Goal: Transaction & Acquisition: Purchase product/service

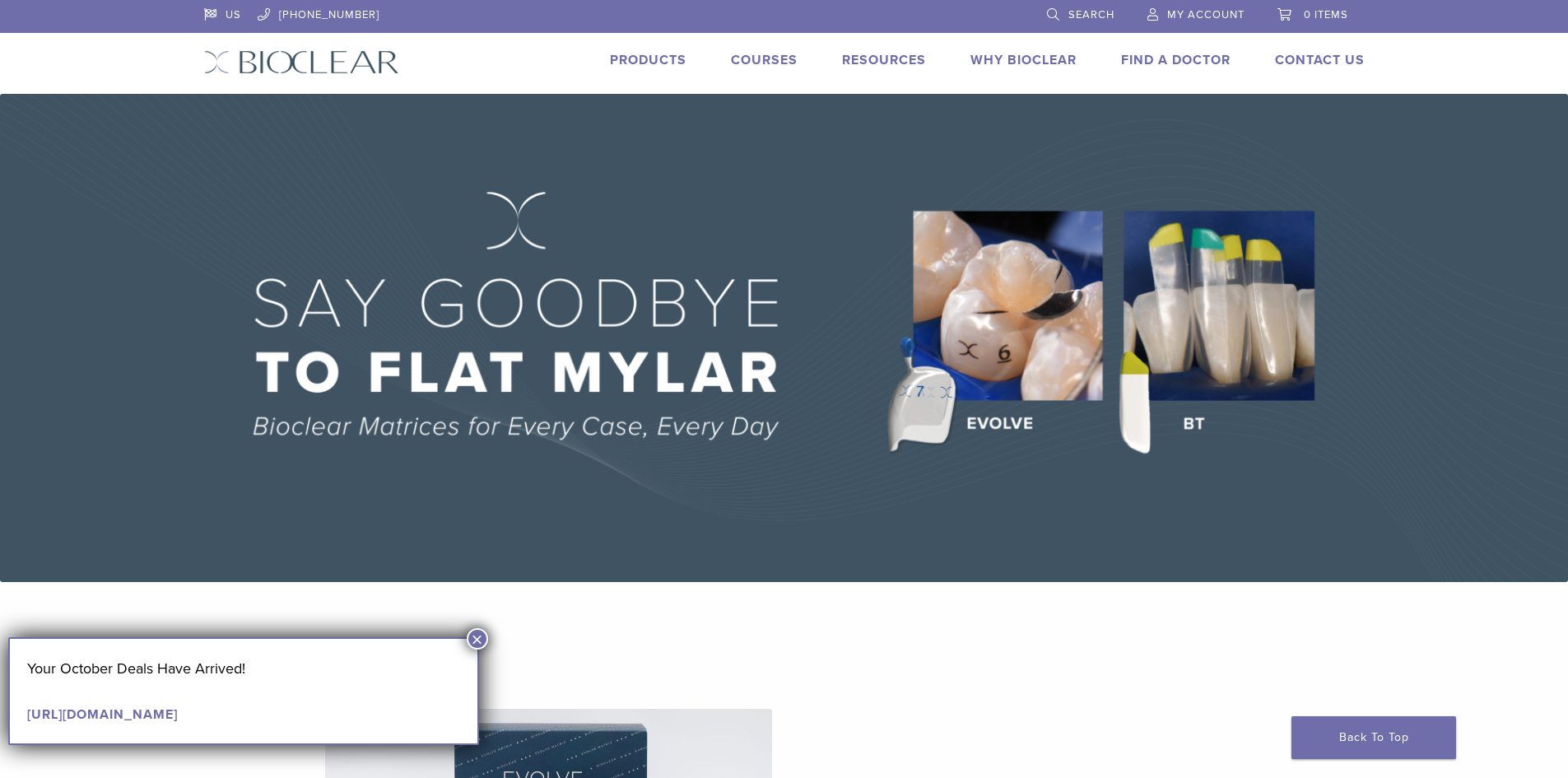
click at [477, 641] on button "×" at bounding box center [477, 639] width 22 height 22
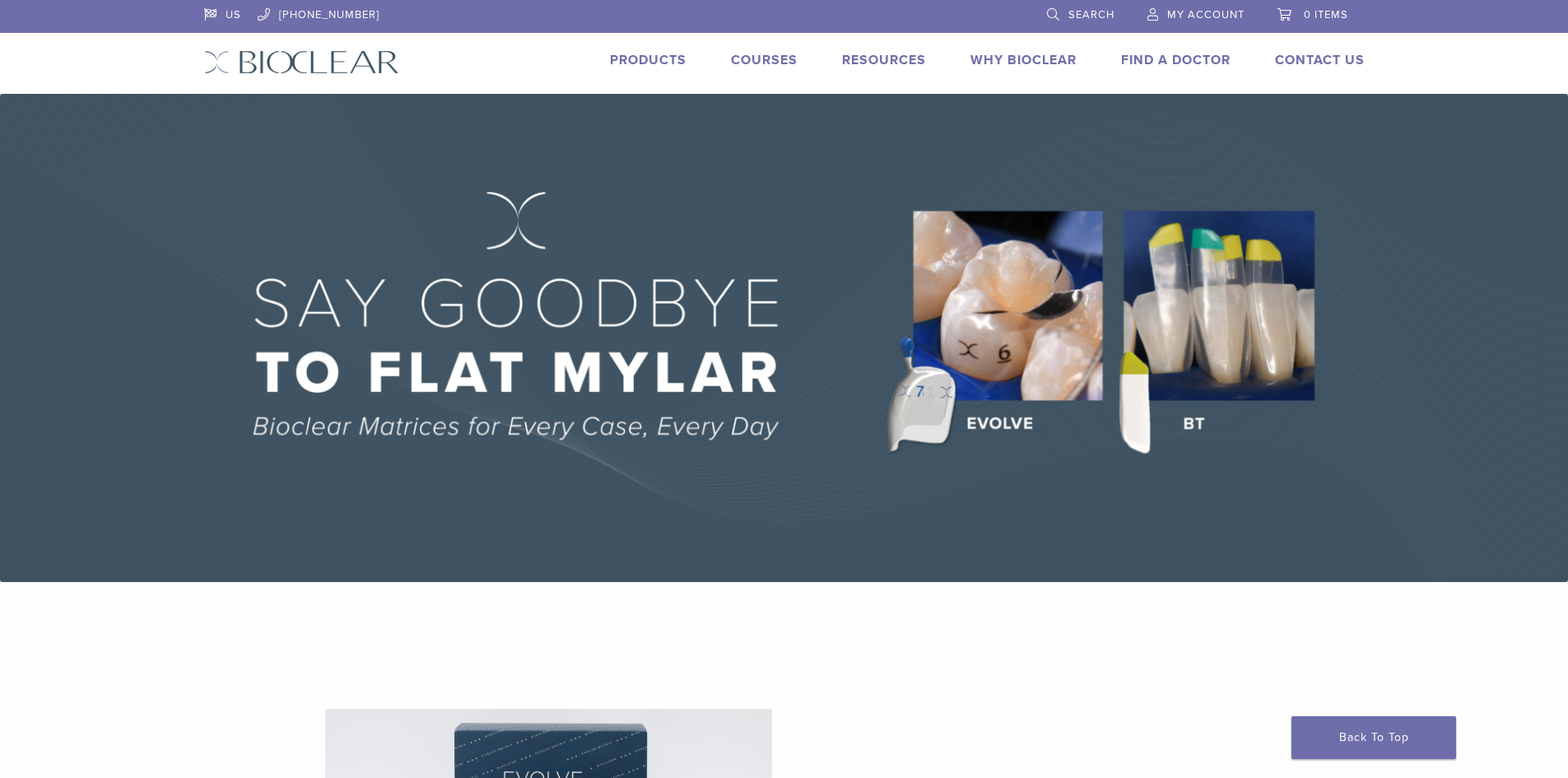
click at [1323, 24] on link "0 items" at bounding box center [1313, 13] width 71 height 25
click at [1180, 13] on span "My Account" at bounding box center [1206, 14] width 77 height 13
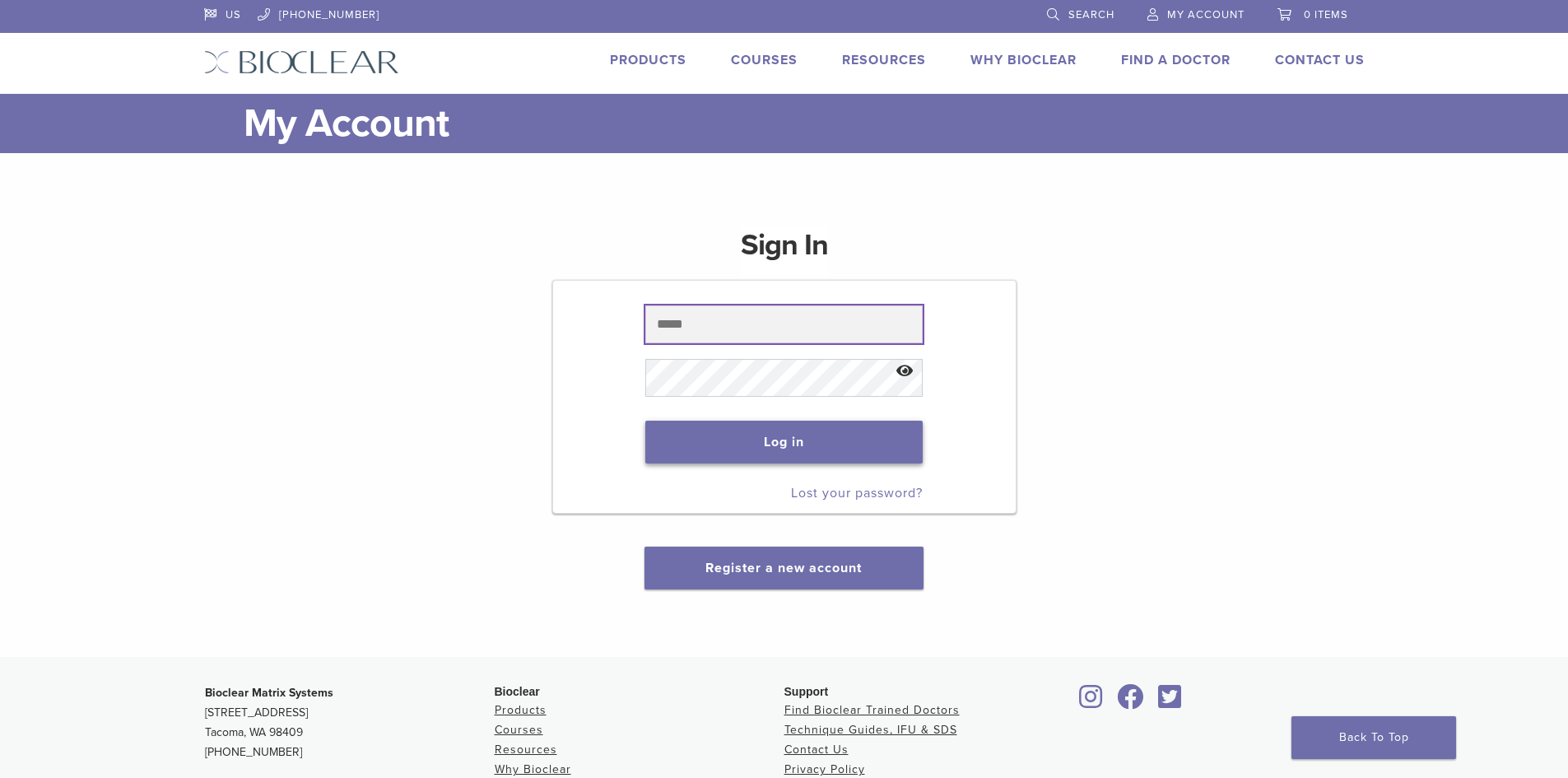
type input "**********"
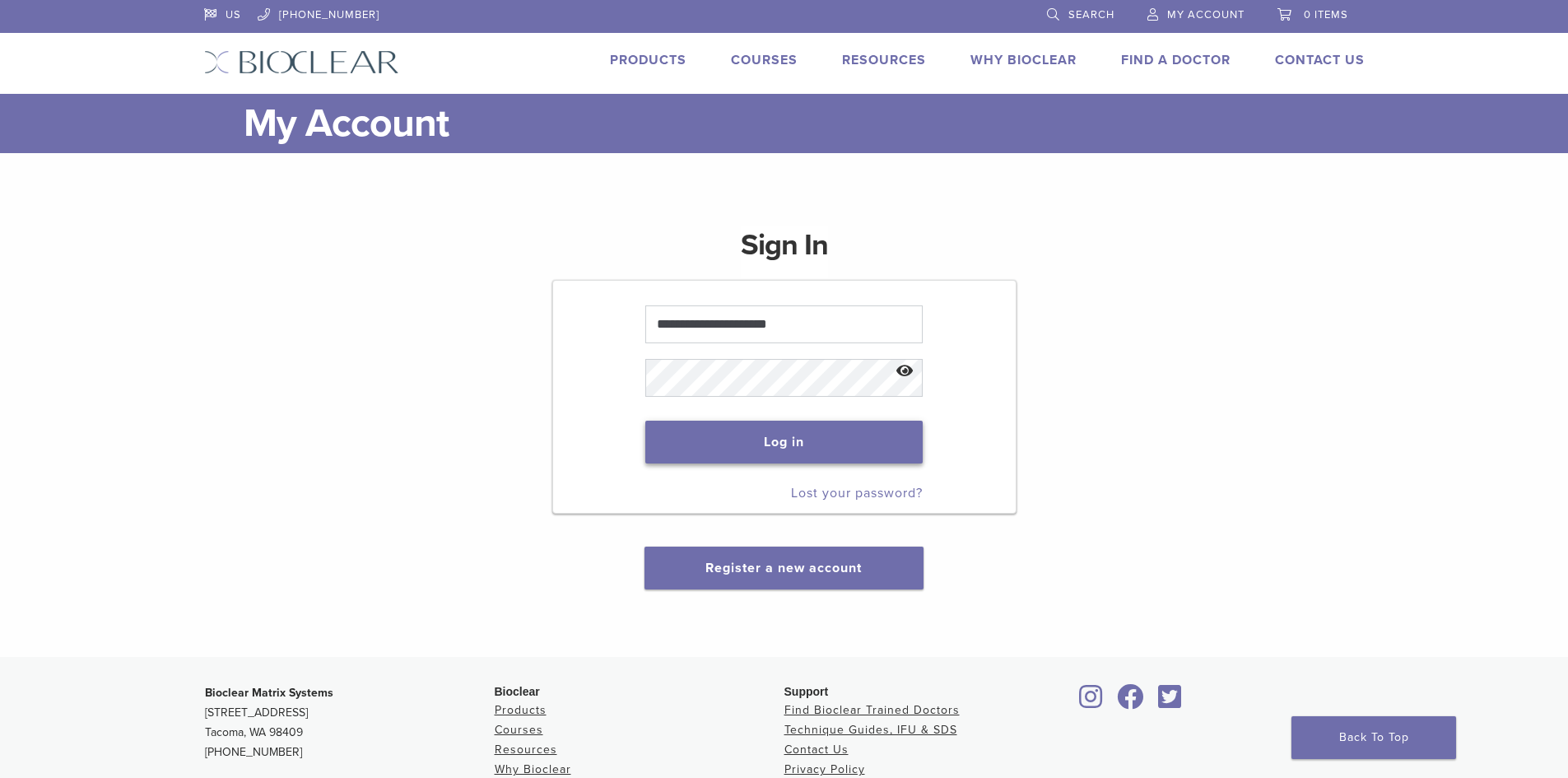
click at [742, 452] on button "Log in" at bounding box center [784, 442] width 277 height 43
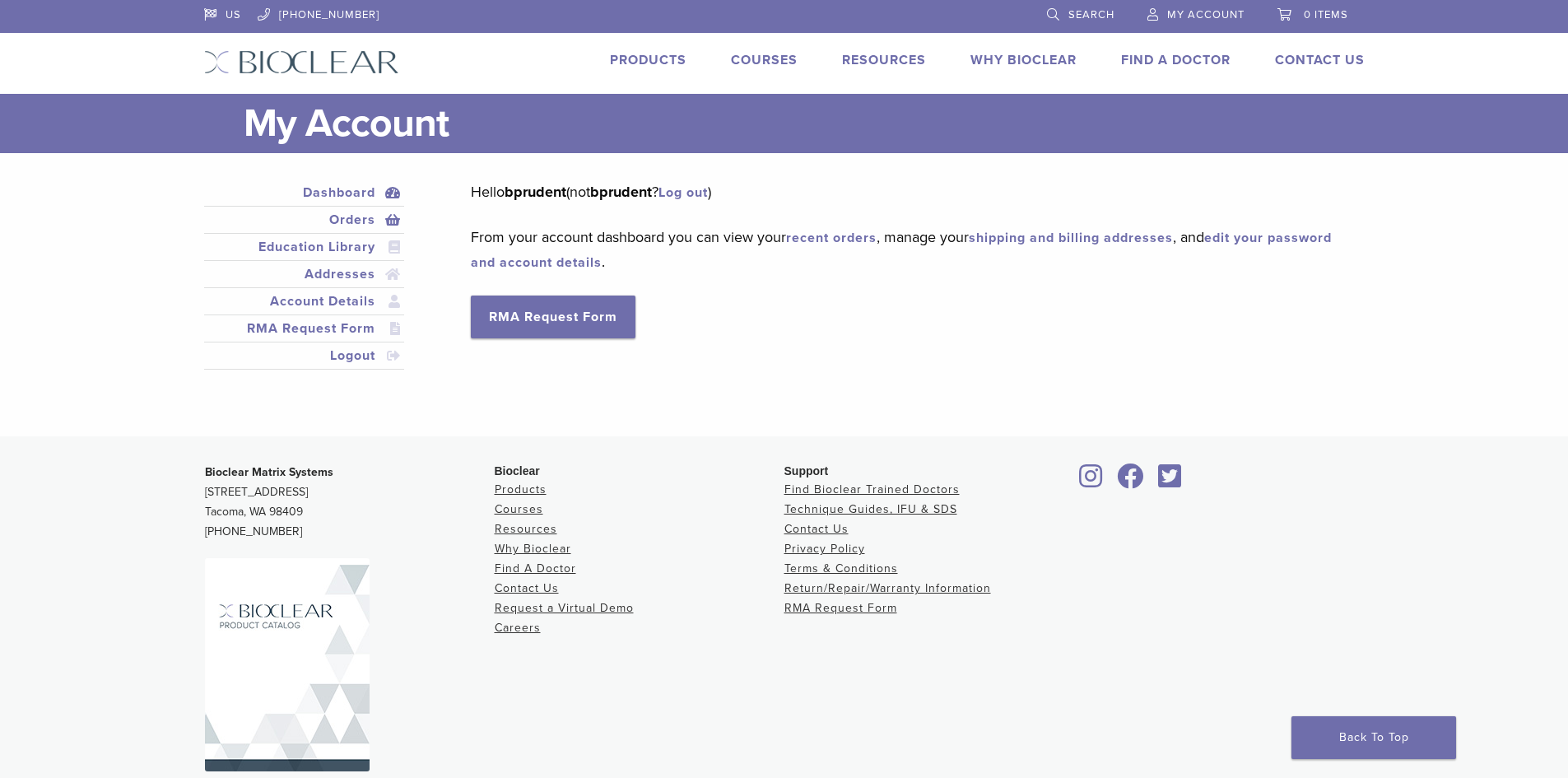
click at [358, 224] on link "Orders" at bounding box center [304, 220] width 194 height 20
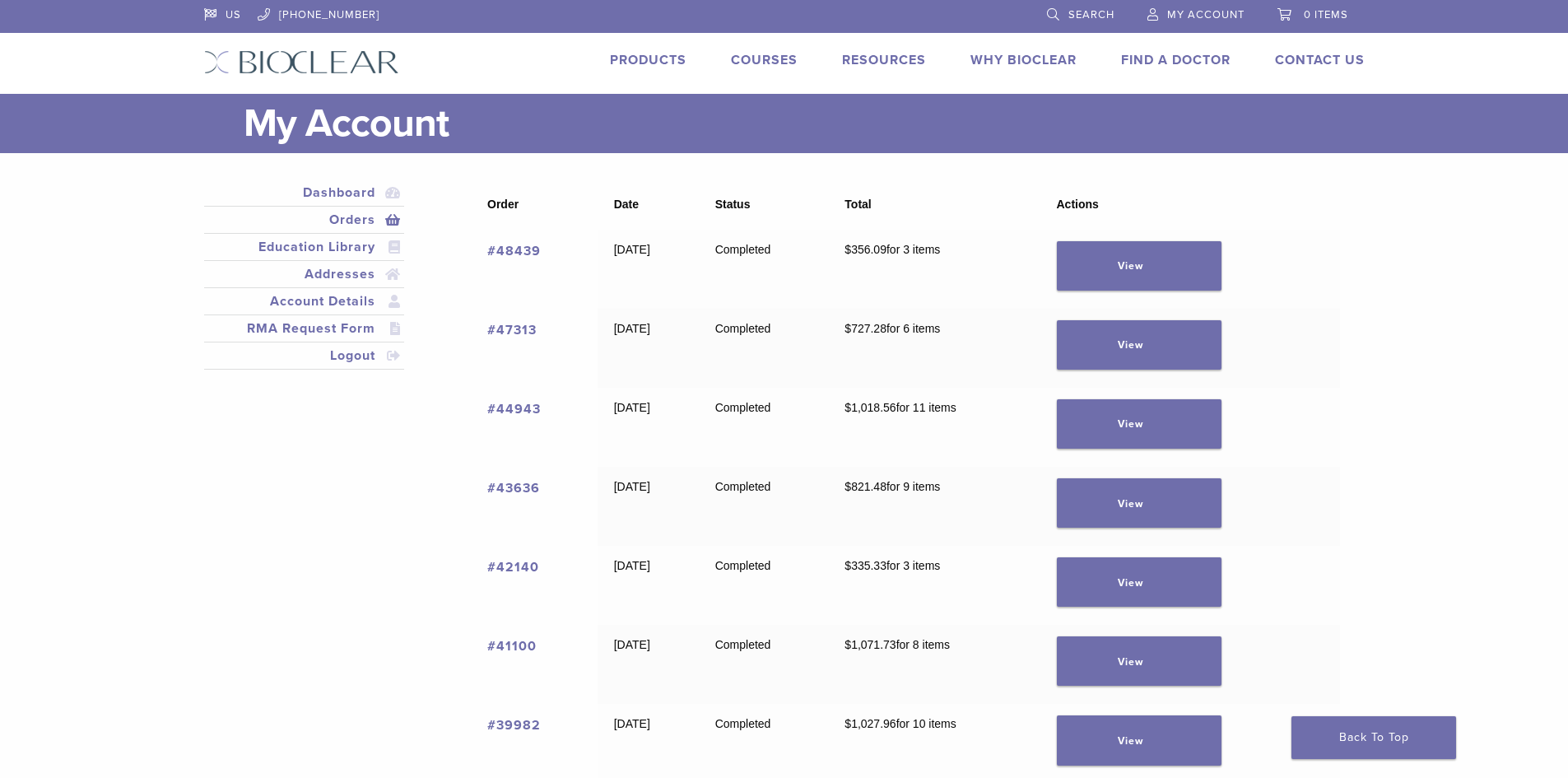
click at [519, 402] on link "#44943" at bounding box center [514, 409] width 54 height 16
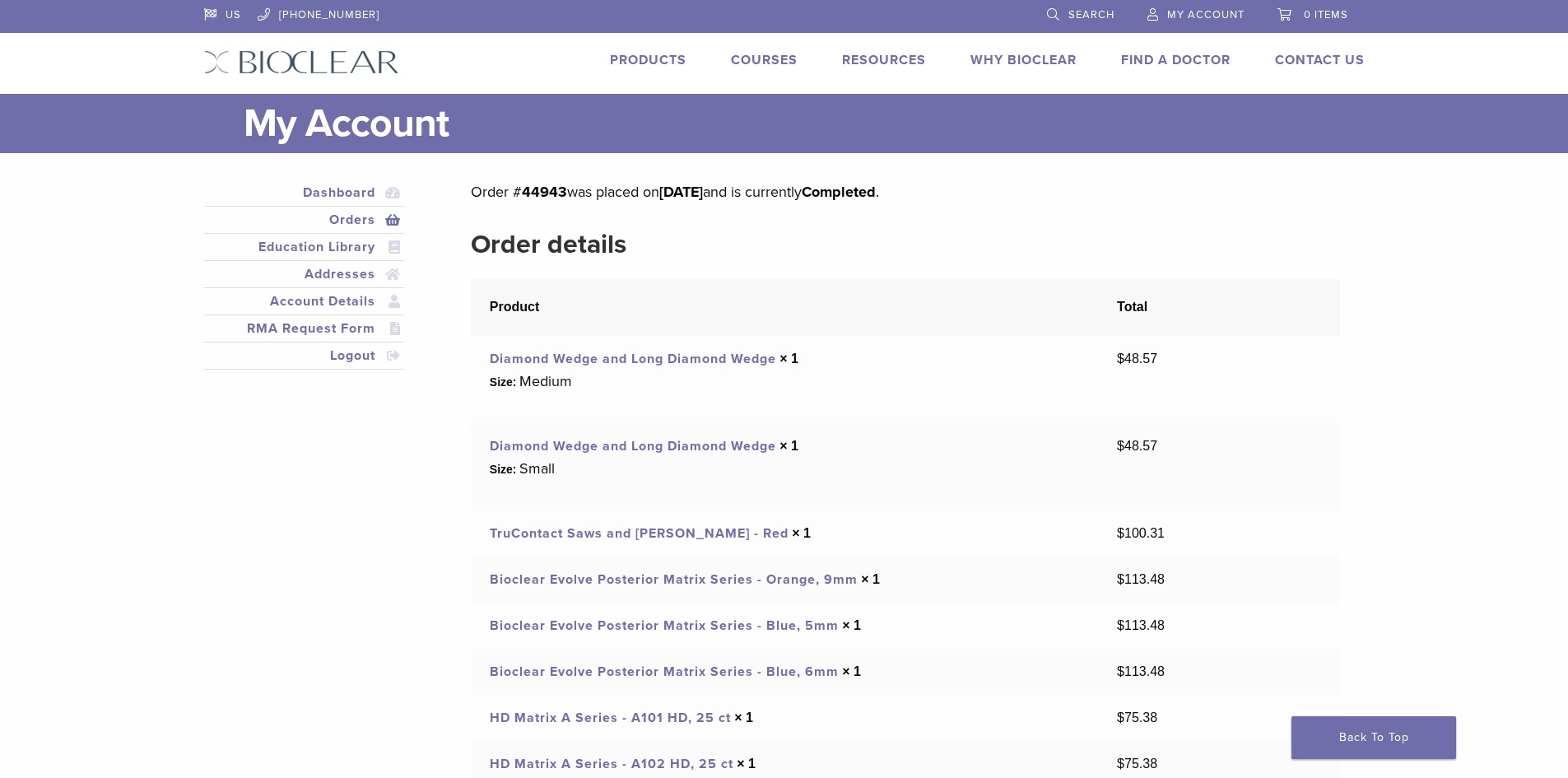
click at [364, 219] on link "Orders" at bounding box center [304, 220] width 194 height 20
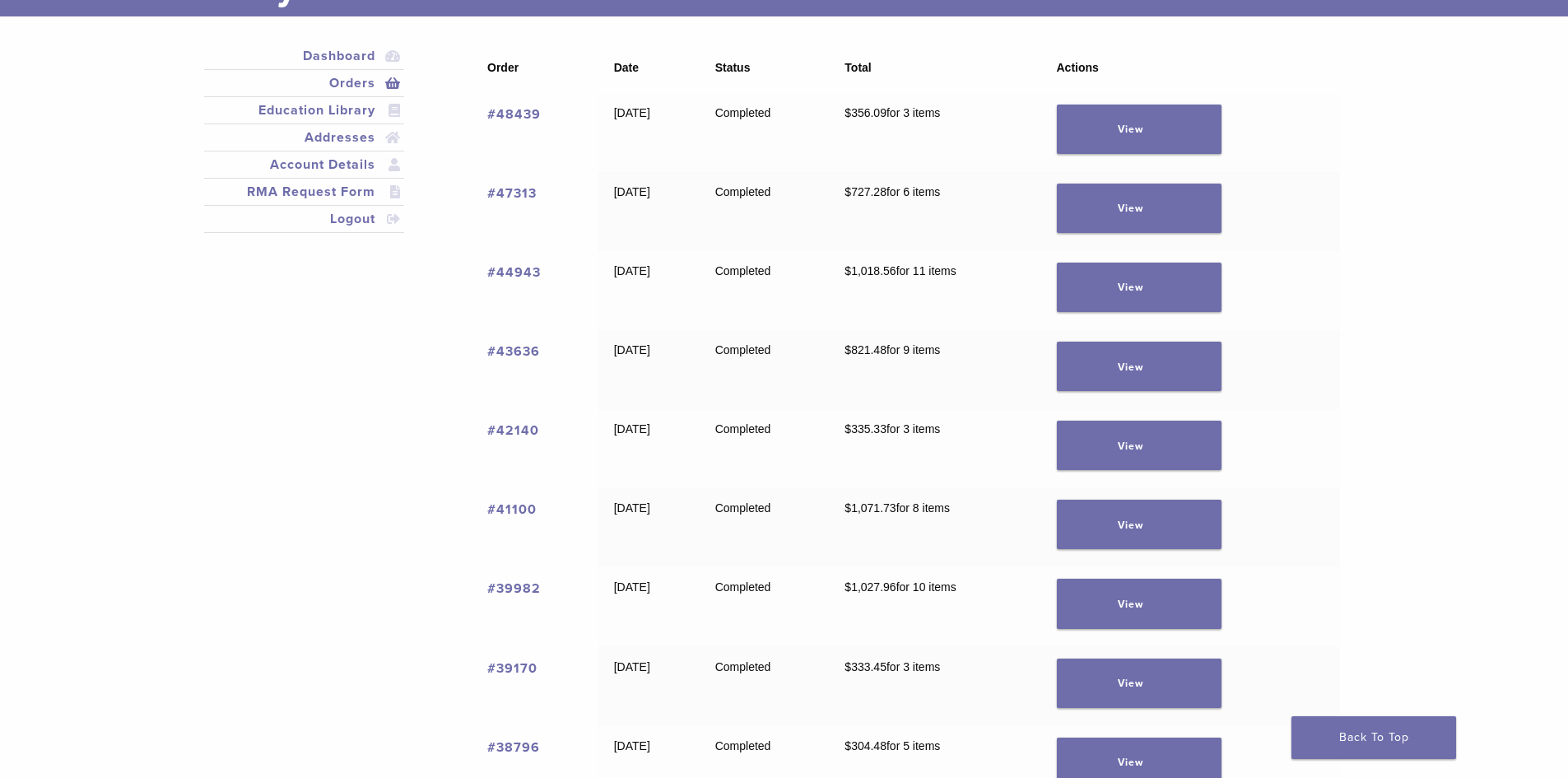
scroll to position [164, 0]
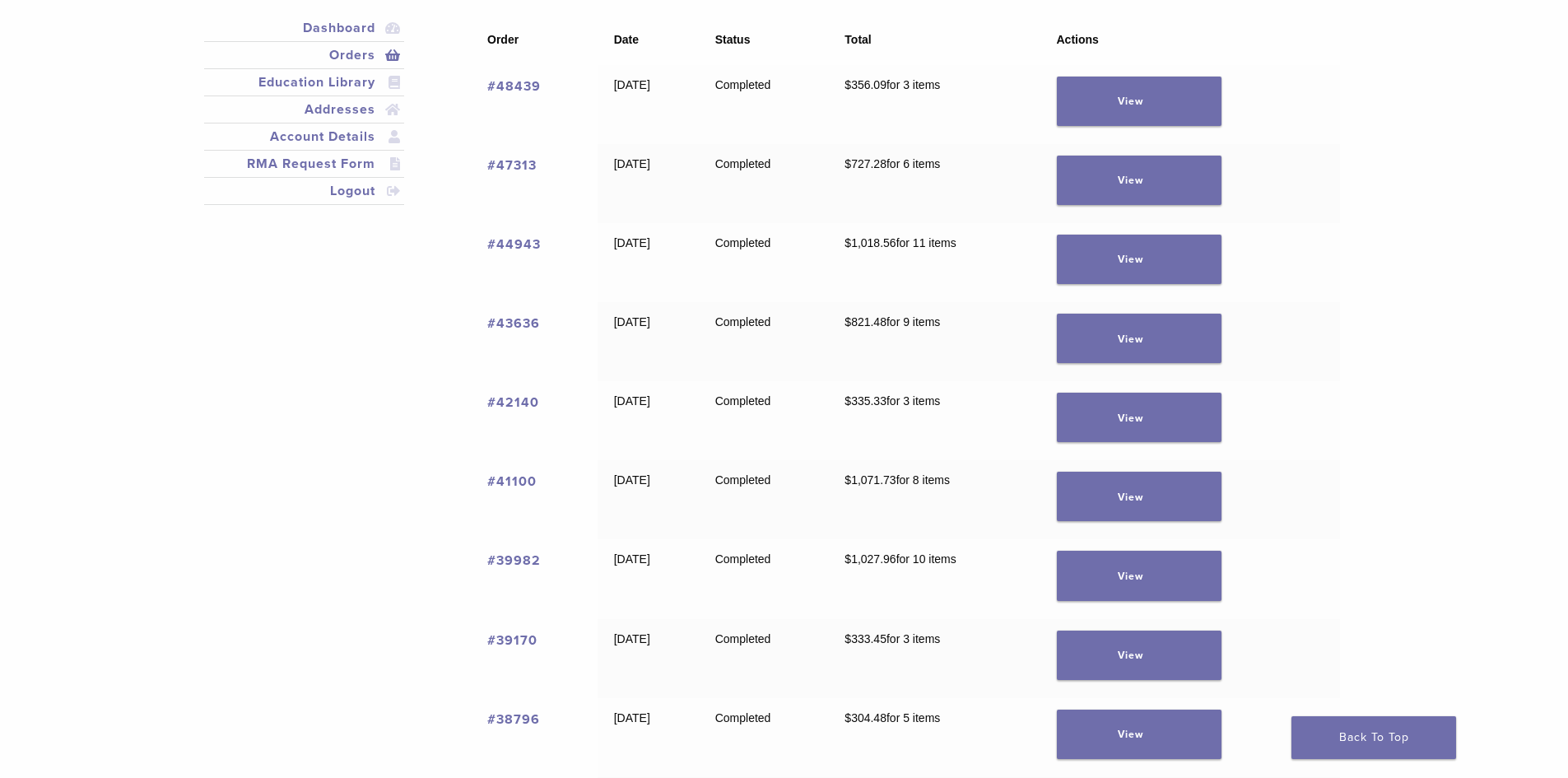
click at [509, 480] on link "#41100" at bounding box center [512, 481] width 49 height 16
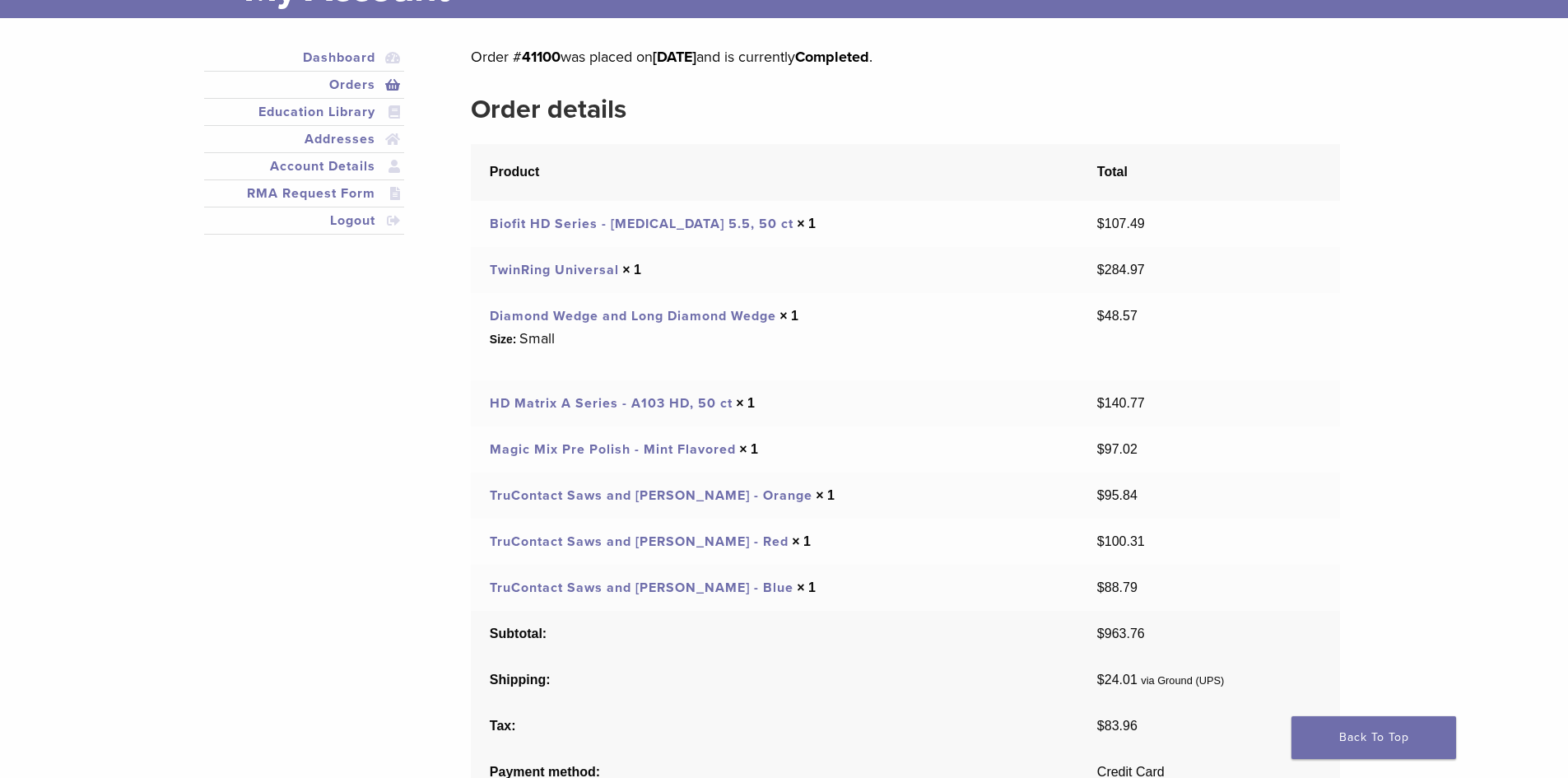
scroll to position [164, 0]
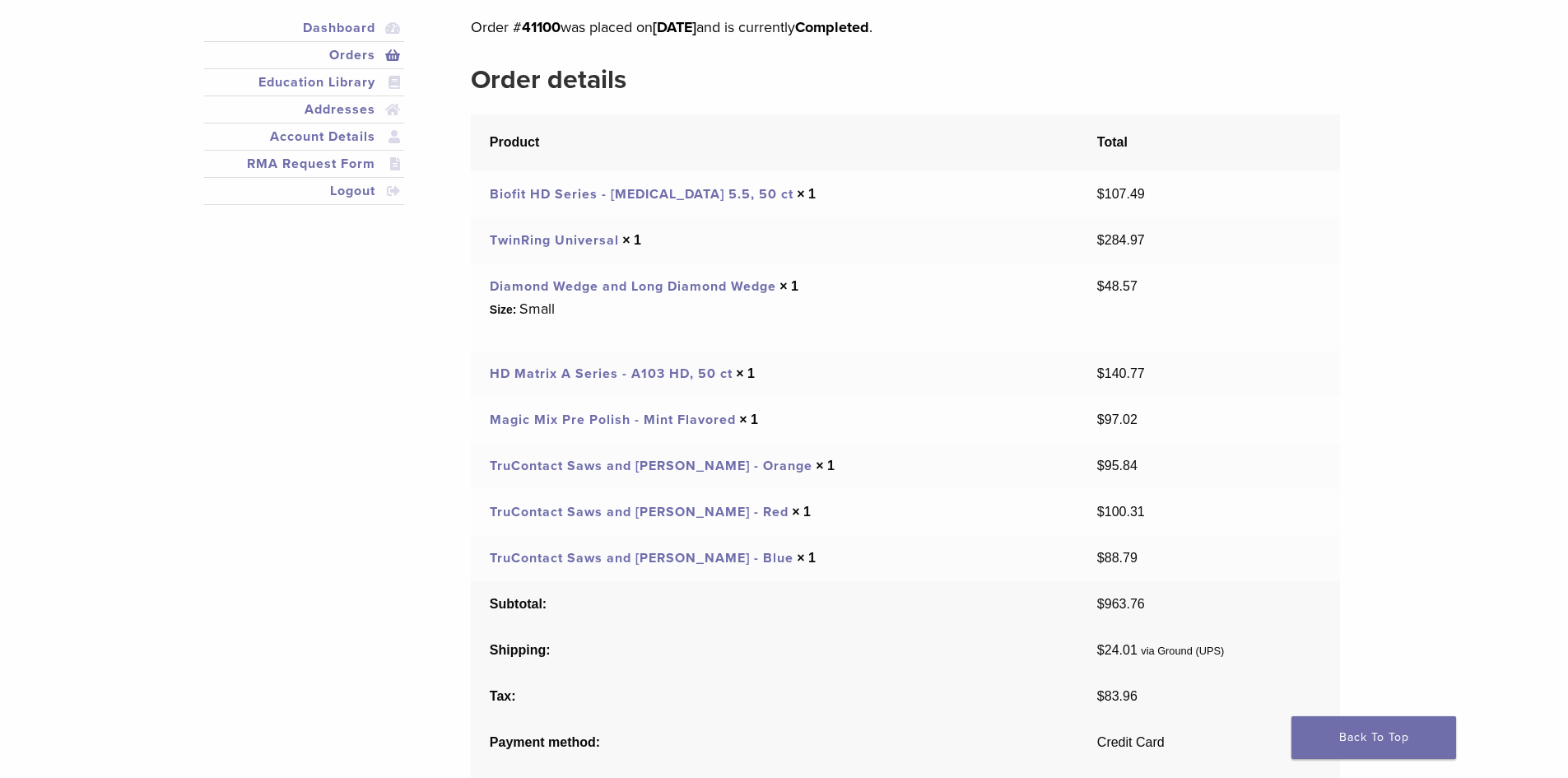
click at [573, 240] on link "TwinRing Universal" at bounding box center [555, 240] width 129 height 16
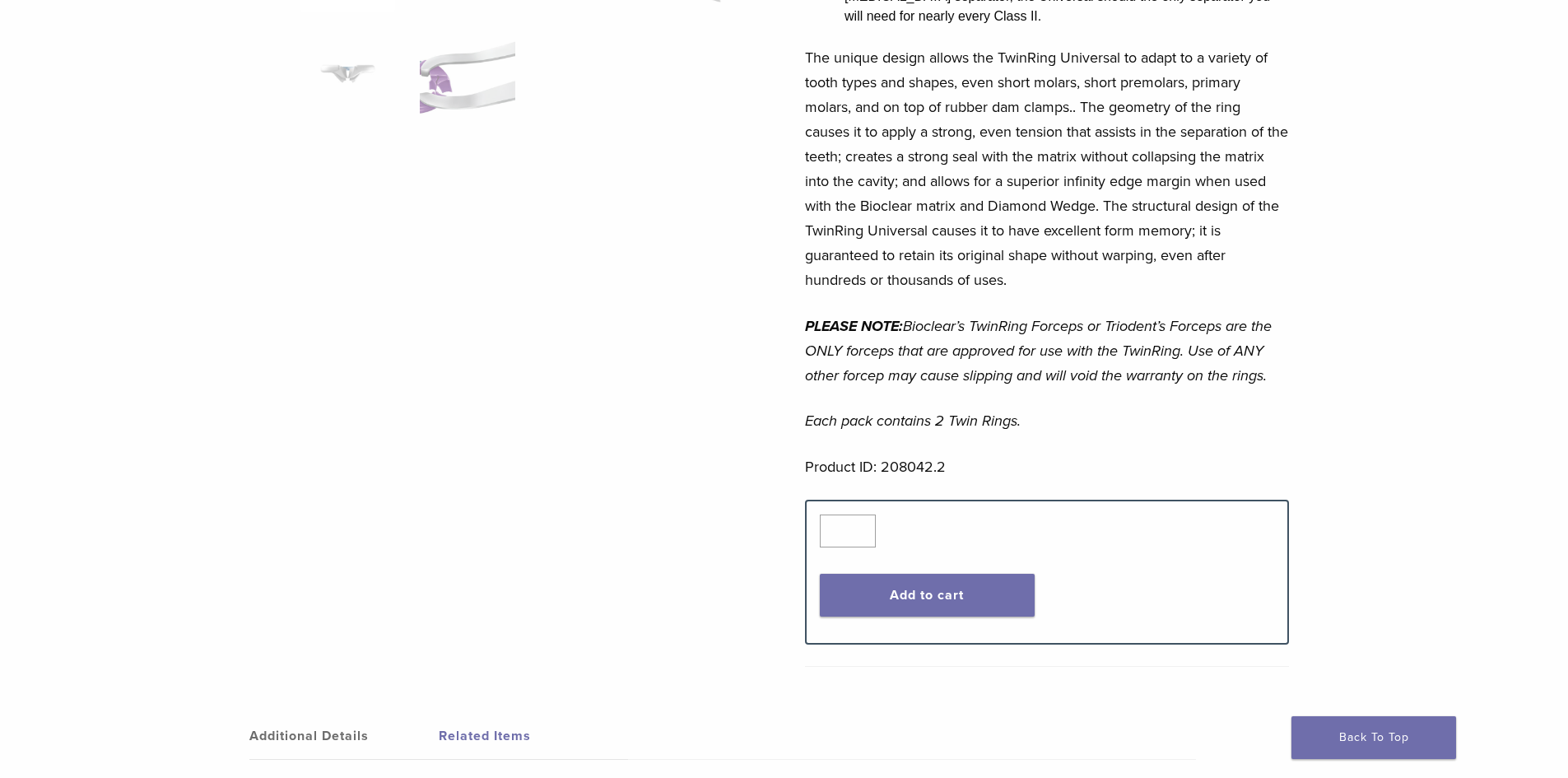
scroll to position [576, 0]
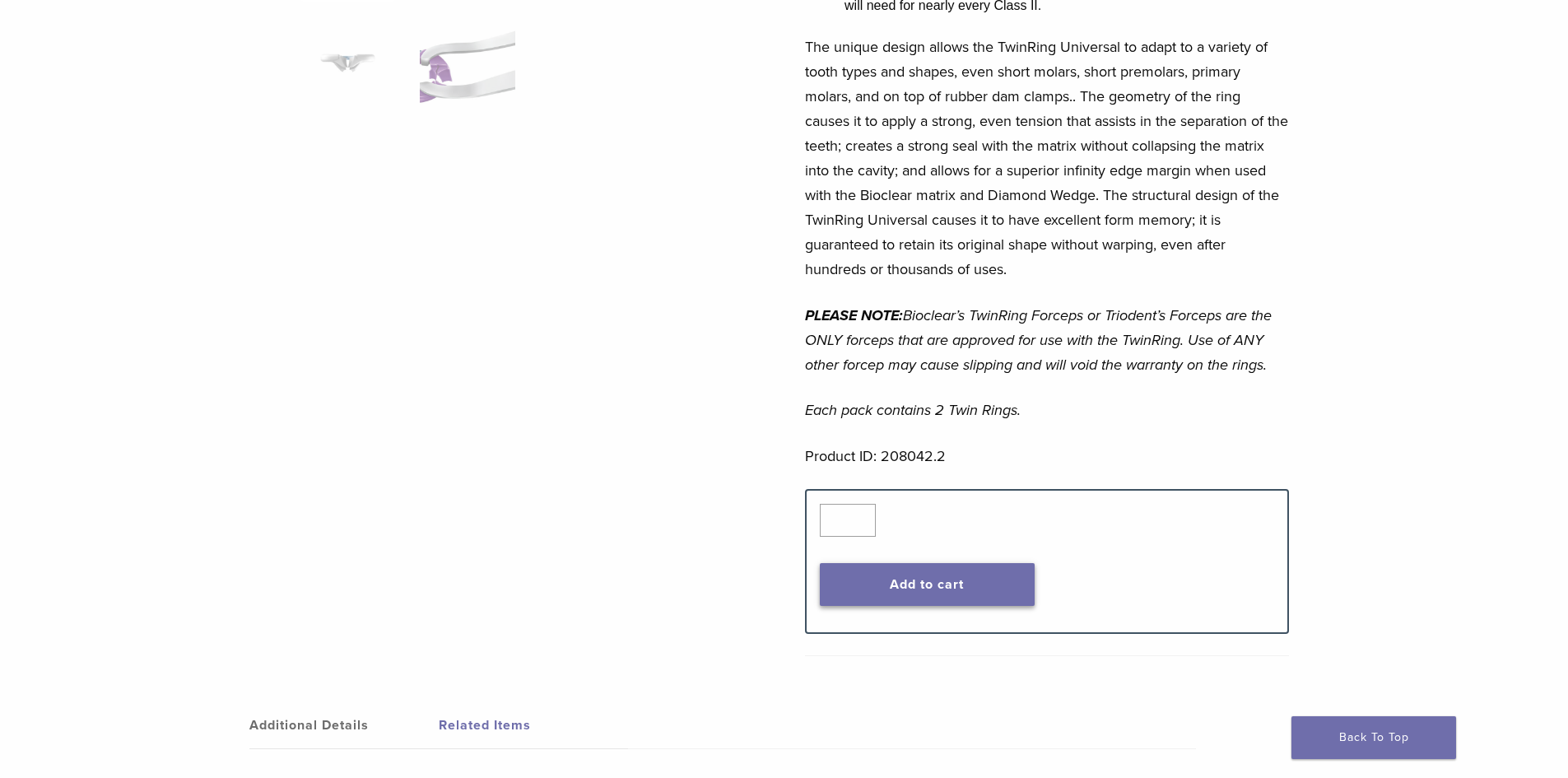
click at [968, 563] on button "Add to cart" at bounding box center [927, 584] width 215 height 43
